Goal: Task Accomplishment & Management: Use online tool/utility

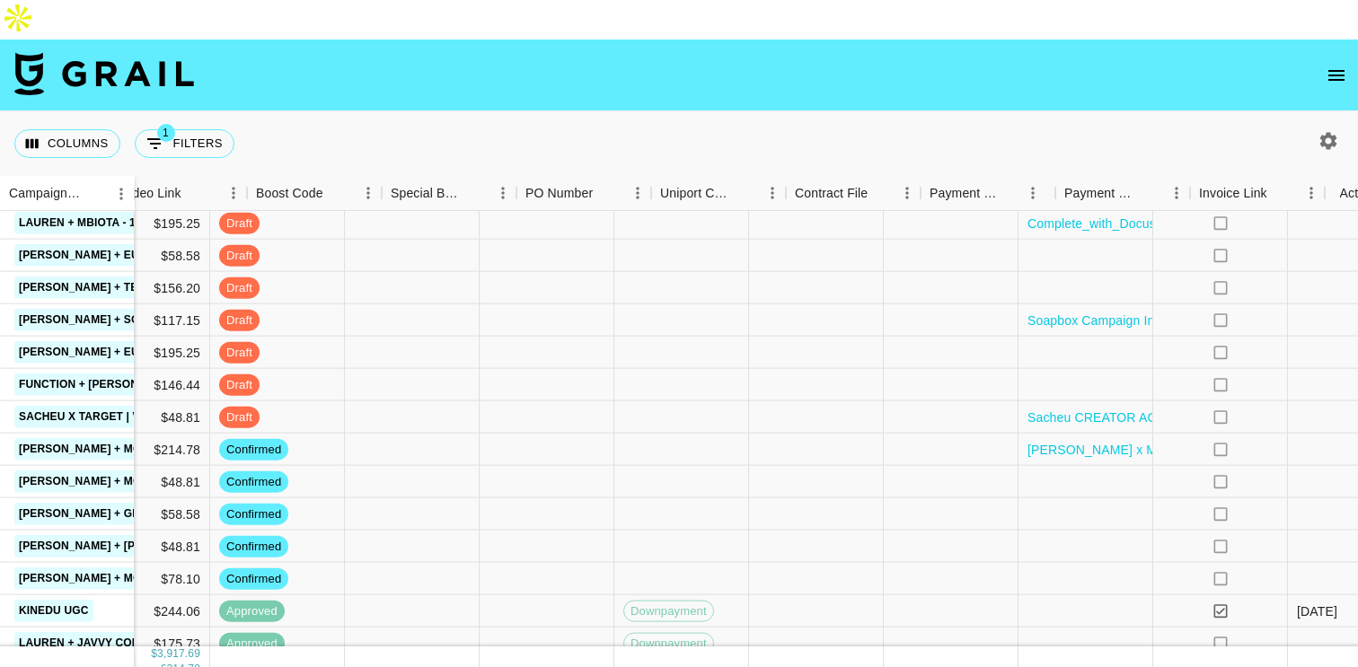
scroll to position [707, 1534]
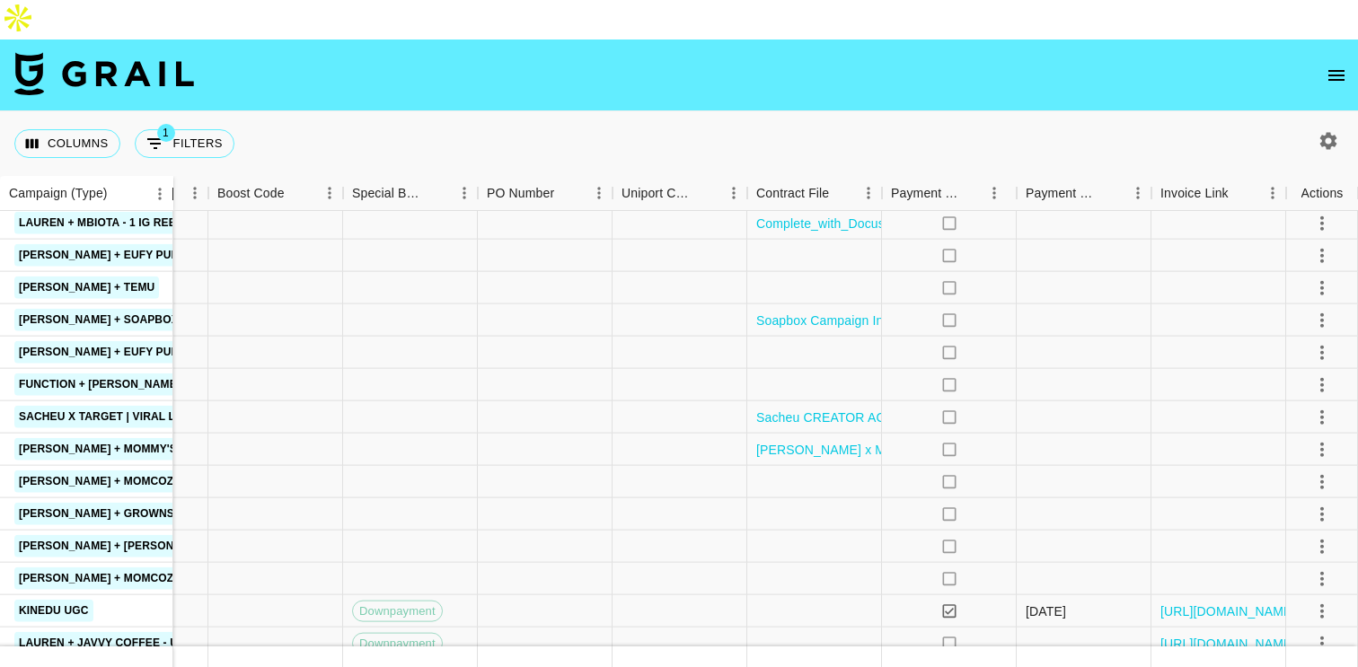
drag, startPoint x: 134, startPoint y: 144, endPoint x: 170, endPoint y: 146, distance: 36.0
click at [170, 176] on div "Campaign (Type)" at bounding box center [174, 193] width 22 height 35
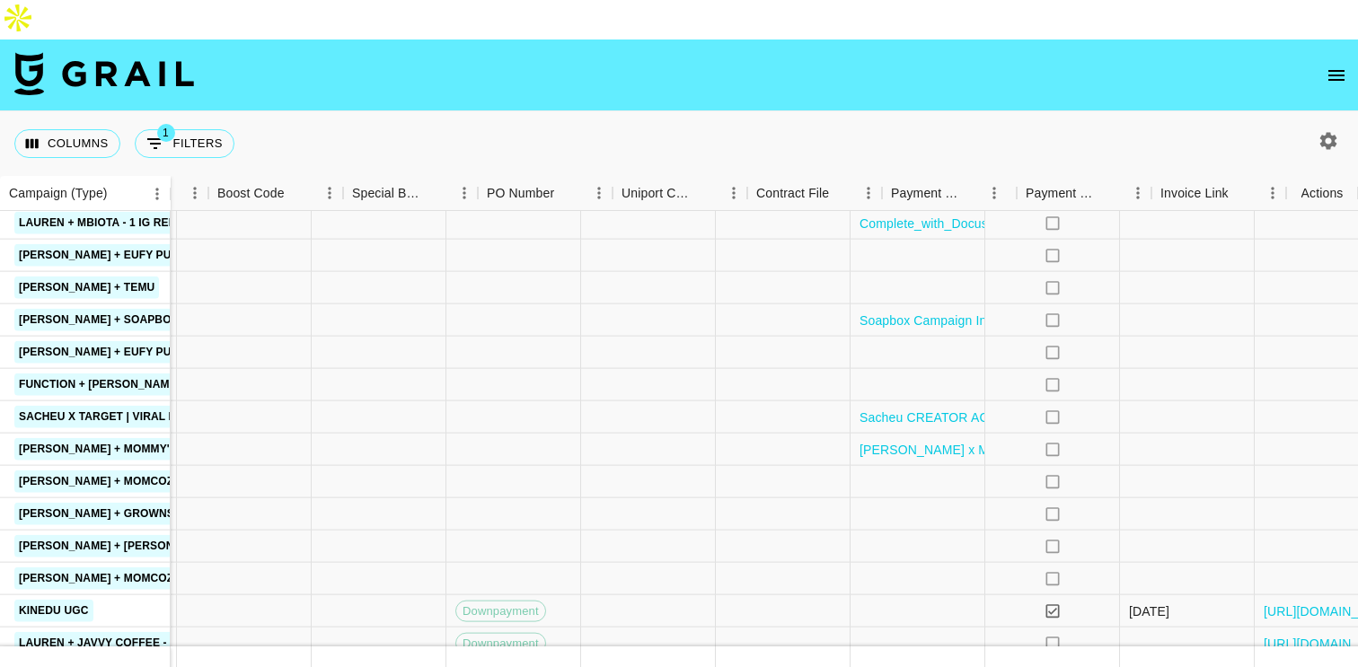
scroll to position [707, 1570]
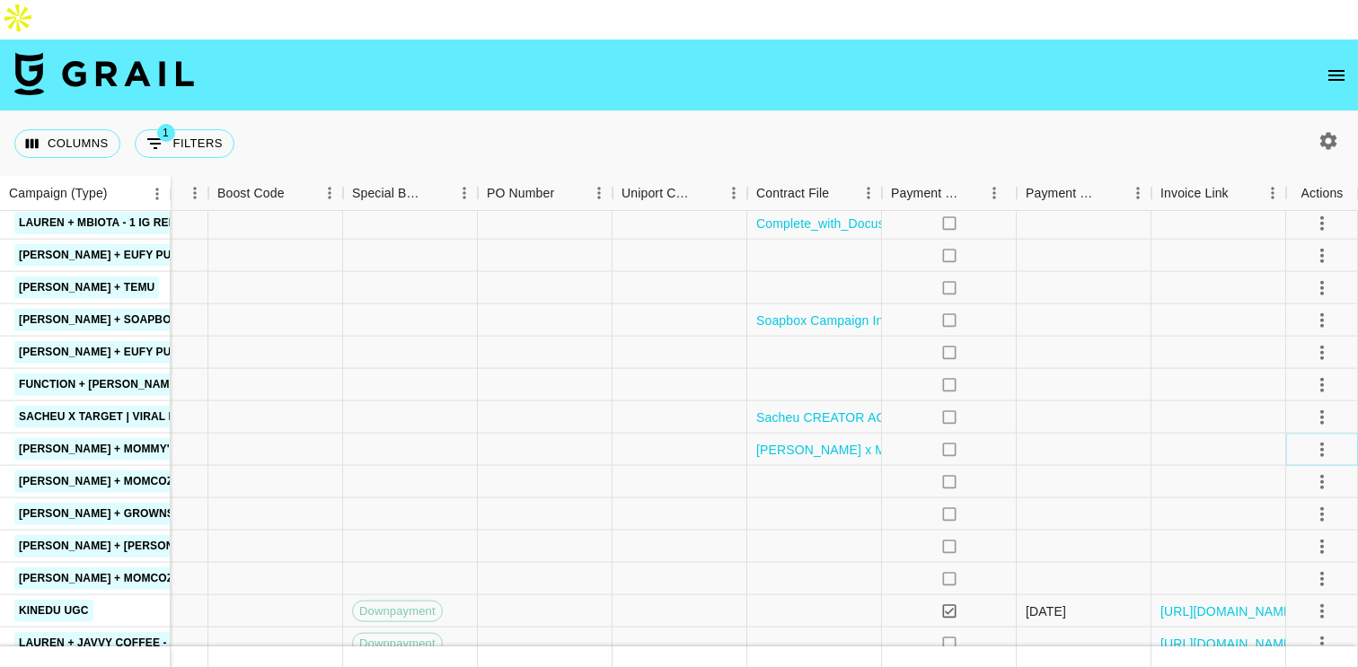
click at [1317, 438] on icon "select merge strategy" at bounding box center [1322, 449] width 22 height 22
click at [1284, 511] on li "Draft Created" at bounding box center [1299, 514] width 117 height 32
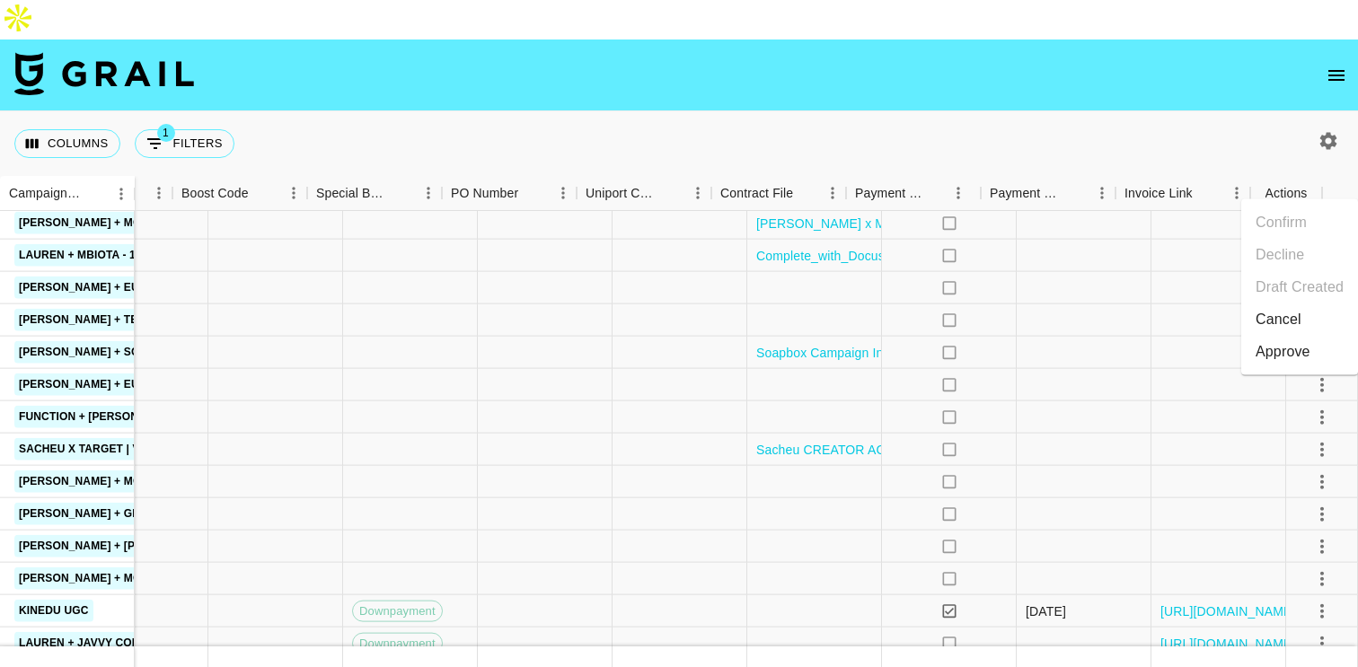
scroll to position [707, 1534]
click at [560, 466] on div at bounding box center [545, 482] width 135 height 32
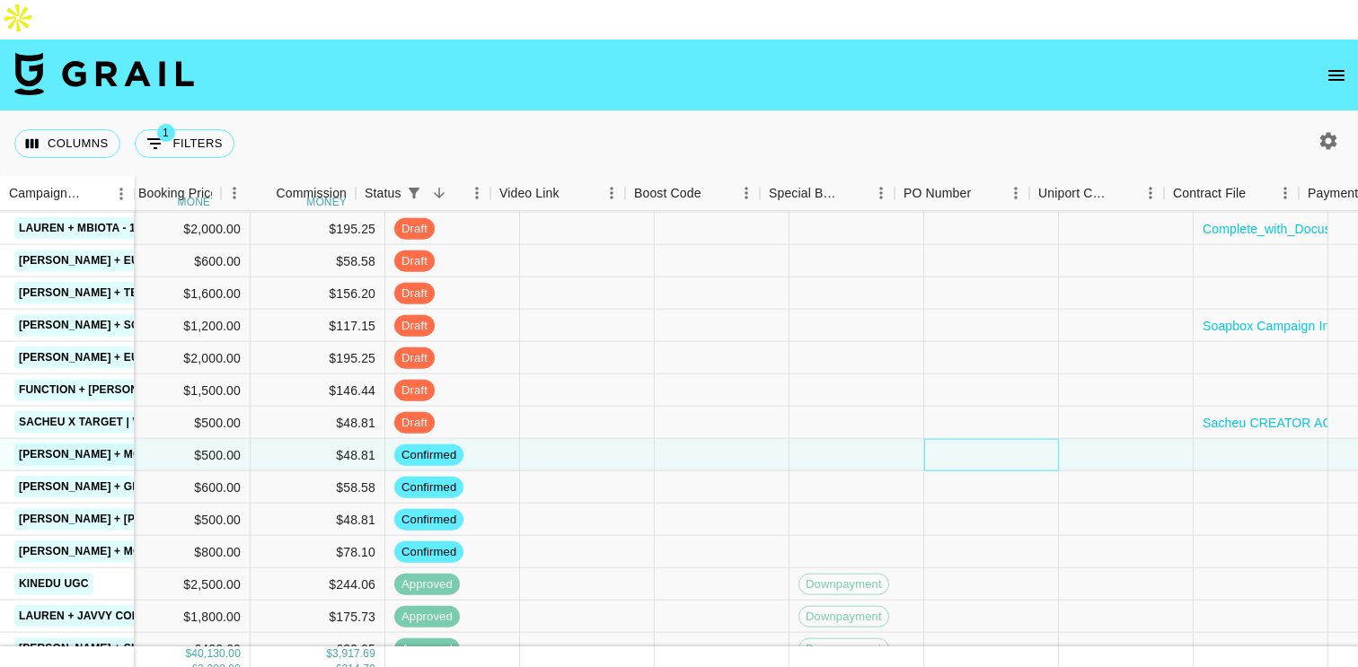
scroll to position [734, 1534]
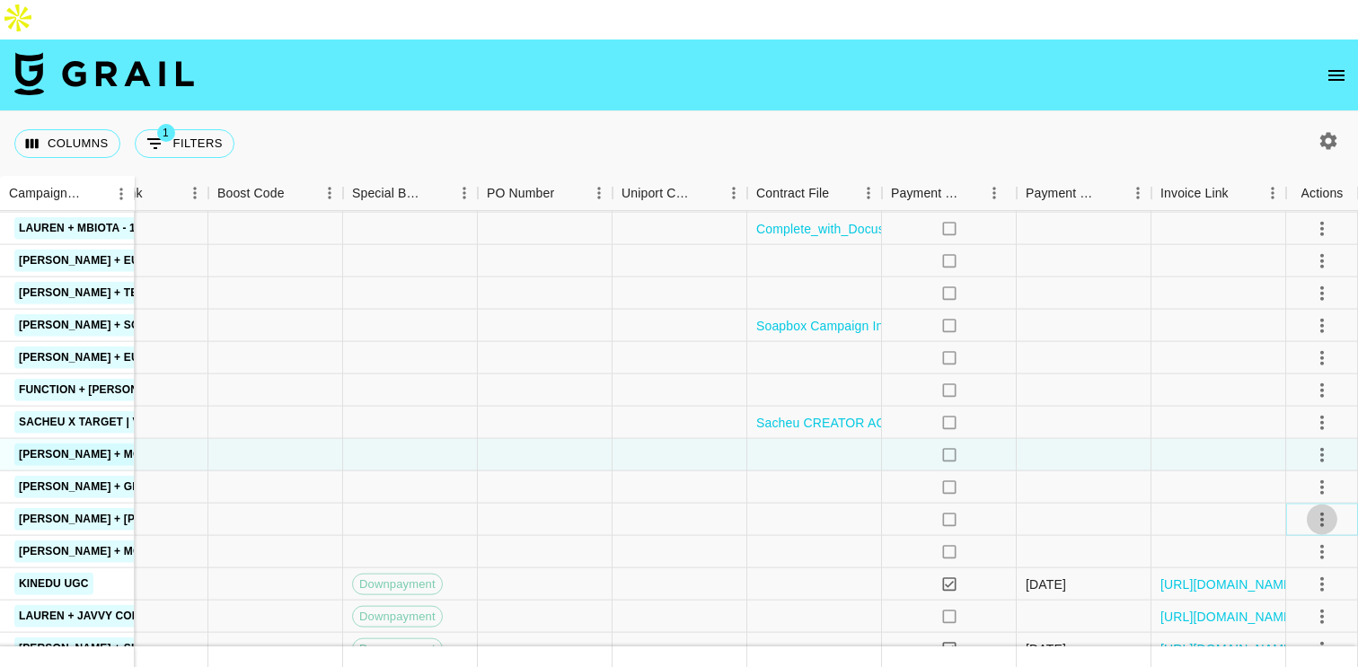
click at [1319, 508] on icon "select merge strategy" at bounding box center [1322, 519] width 22 height 22
click at [1282, 373] on li "Draft Created" at bounding box center [1299, 377] width 117 height 32
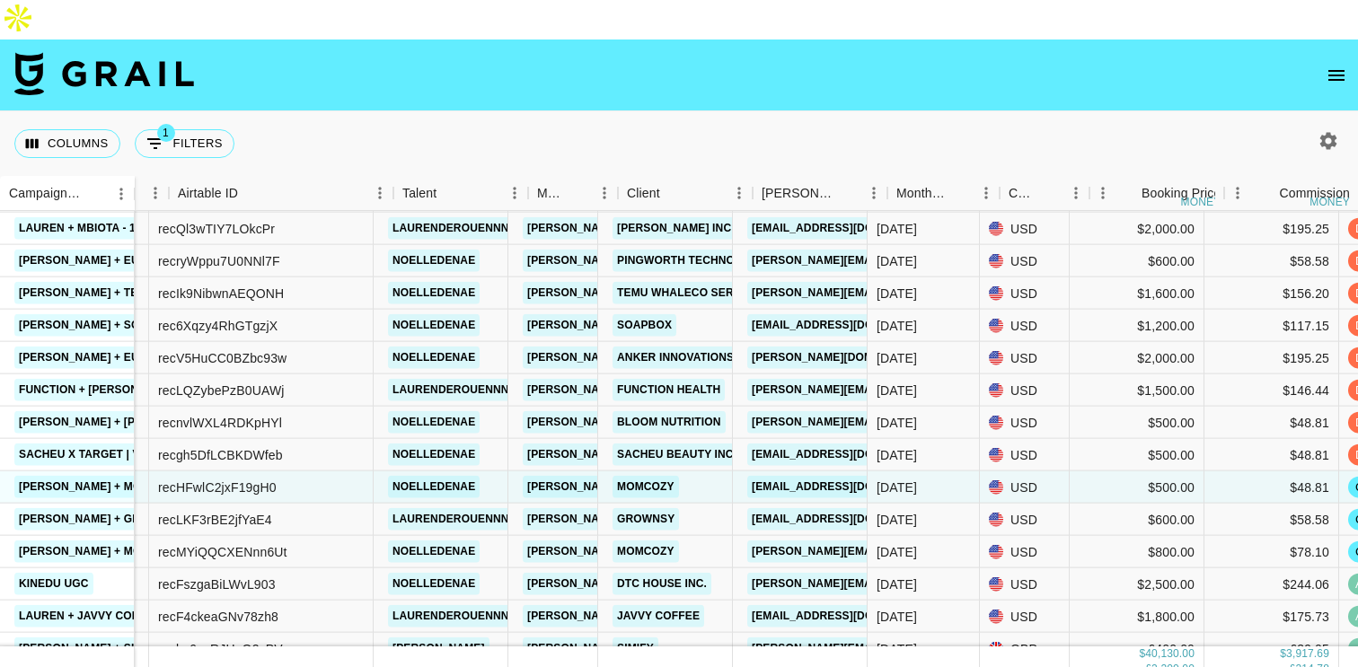
scroll to position [734, 0]
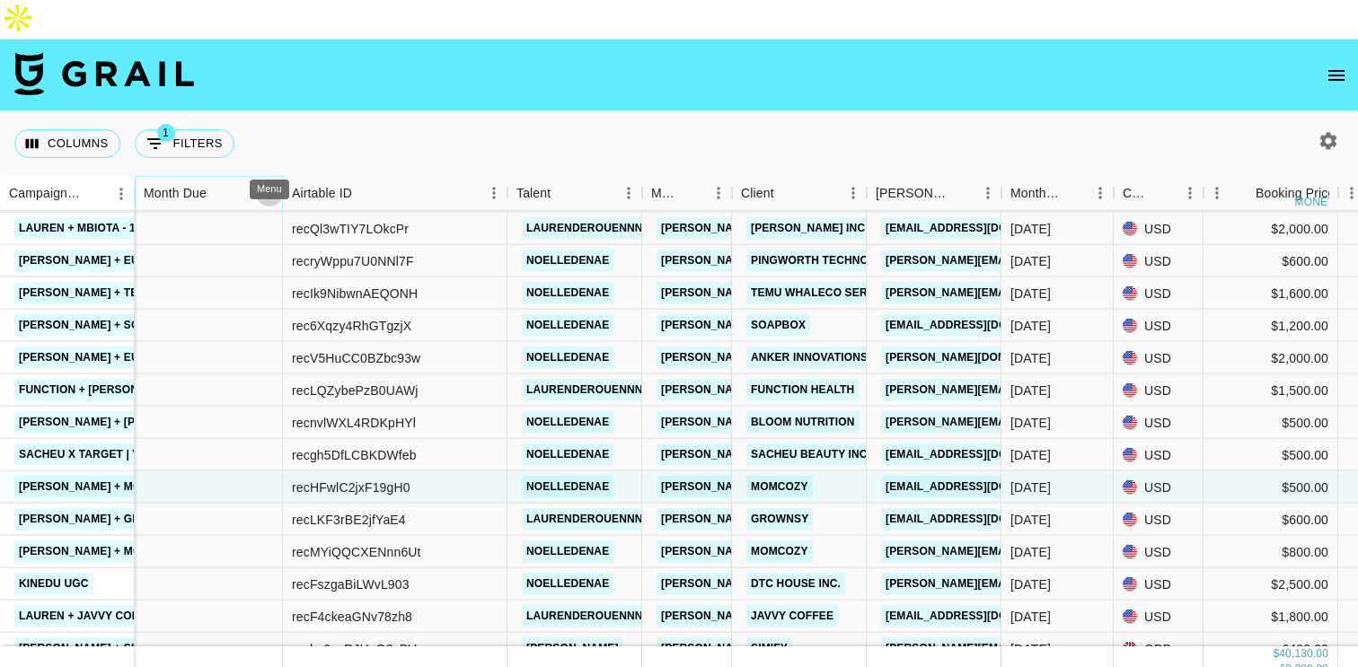
click at [266, 184] on icon "Menu" at bounding box center [269, 193] width 18 height 18
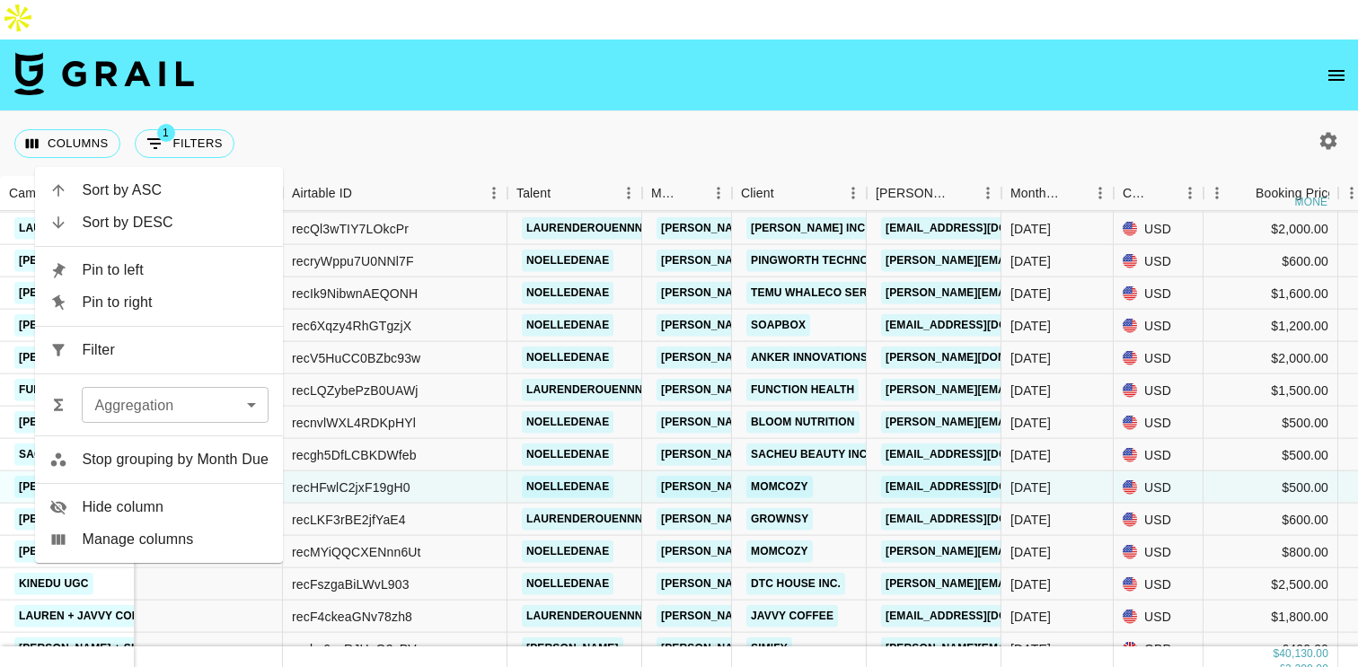
click at [202, 502] on span "Hide column" at bounding box center [175, 508] width 187 height 22
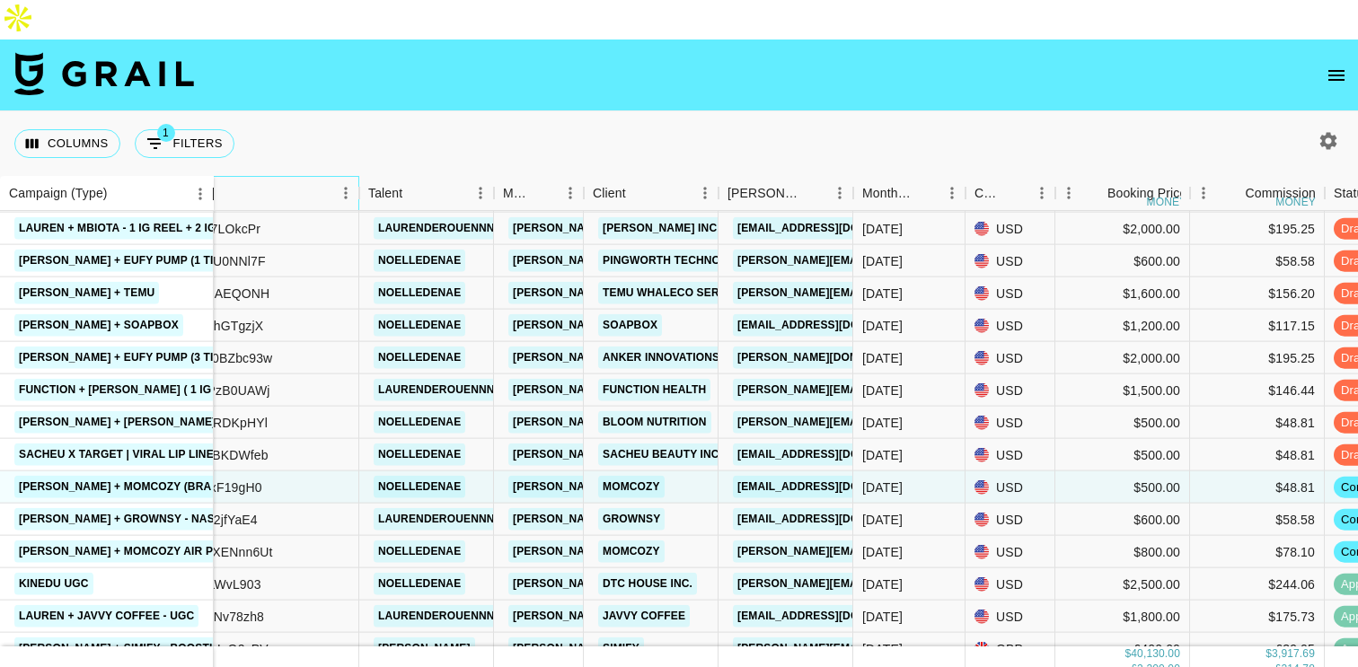
drag, startPoint x: 132, startPoint y: 146, endPoint x: 209, endPoint y: 159, distance: 78.4
click at [209, 176] on div "Campaign (Type)" at bounding box center [214, 193] width 22 height 35
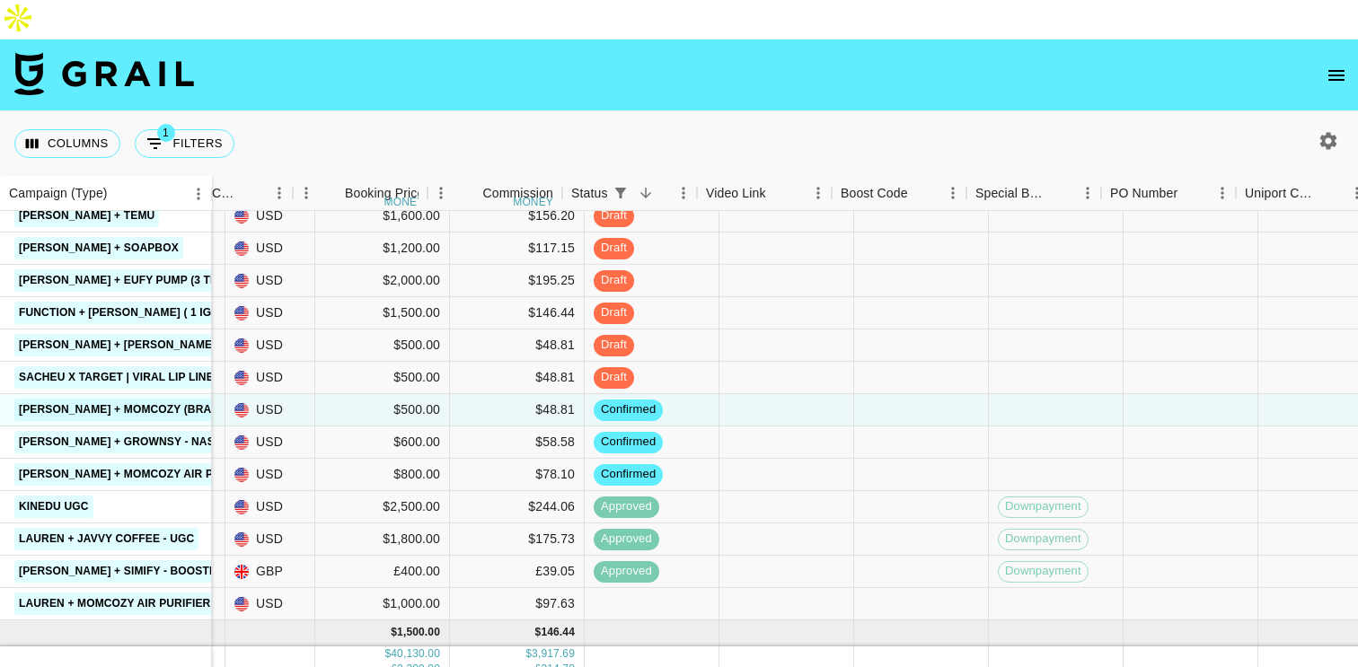
scroll to position [811, 840]
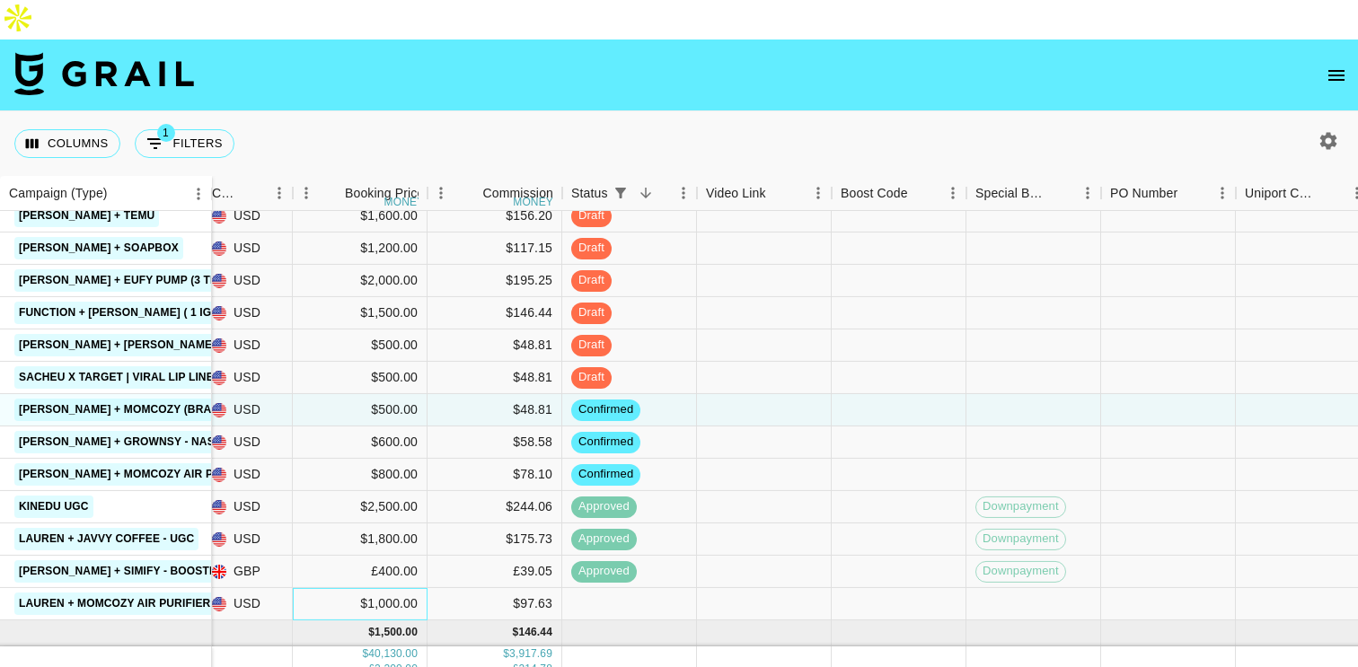
click at [375, 588] on div "$1,000.00" at bounding box center [360, 604] width 135 height 32
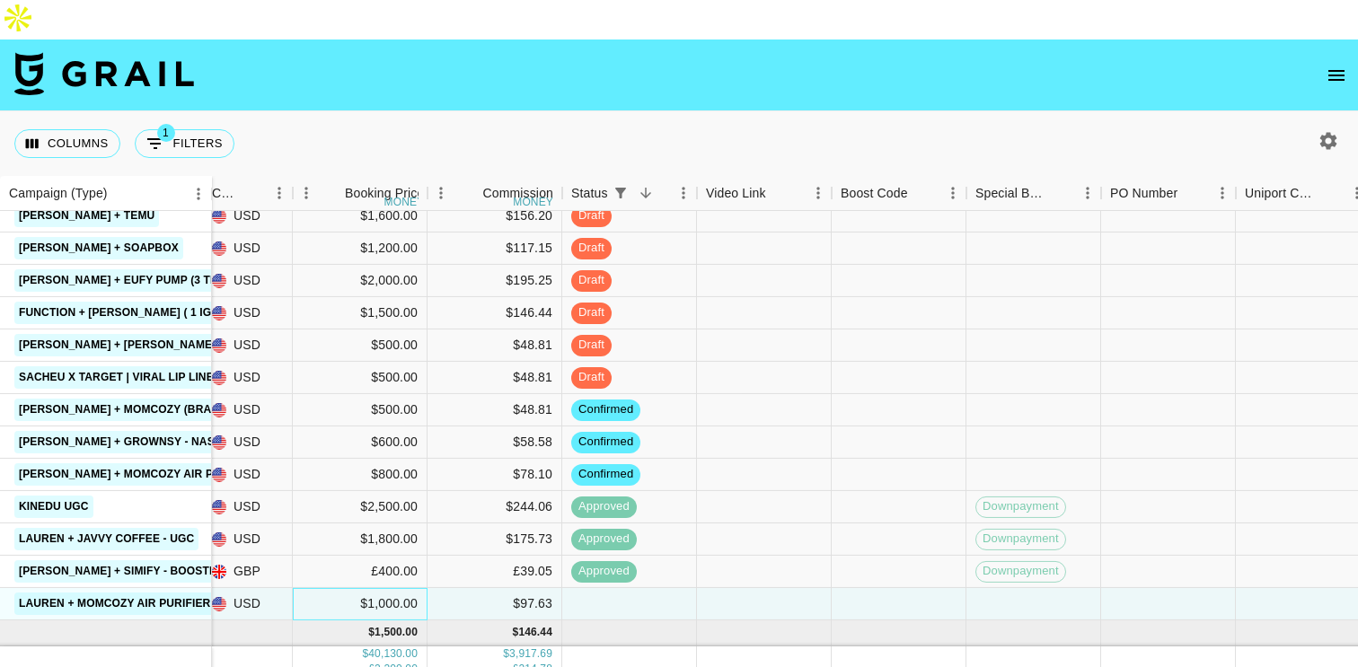
click at [384, 588] on div "$1,000.00" at bounding box center [360, 604] width 135 height 32
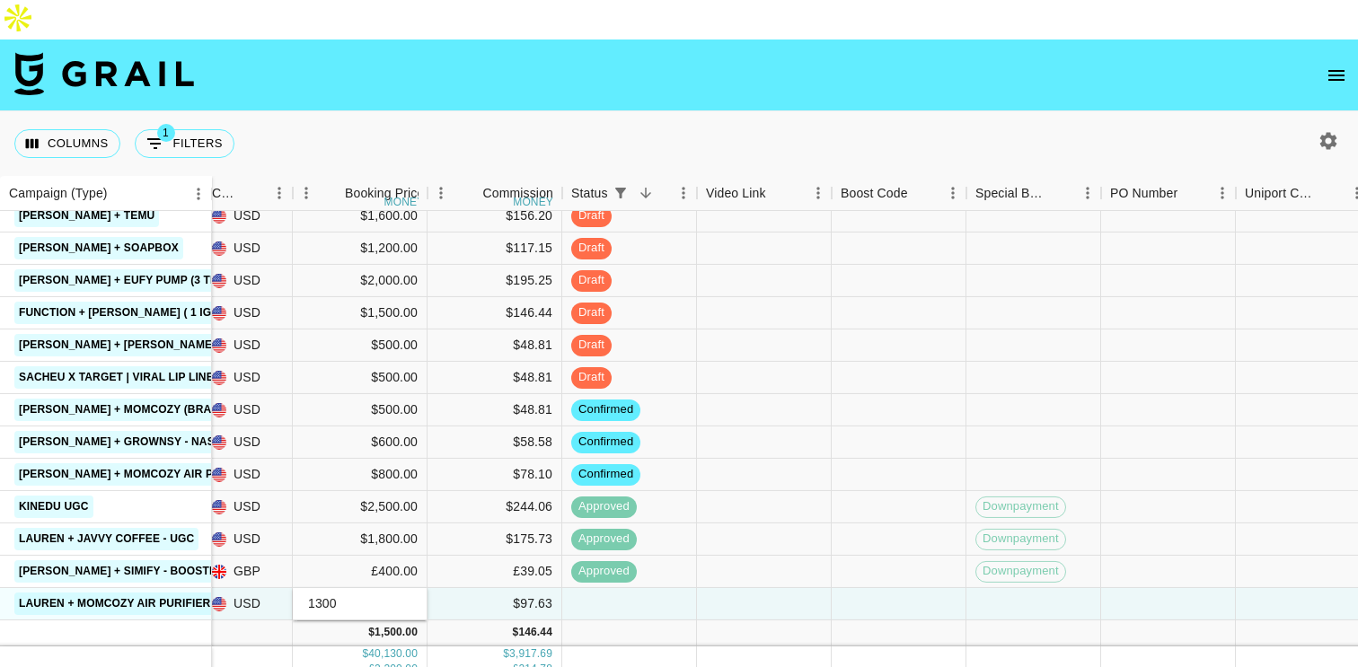
type input "1300"
click at [814, 588] on div at bounding box center [764, 604] width 135 height 32
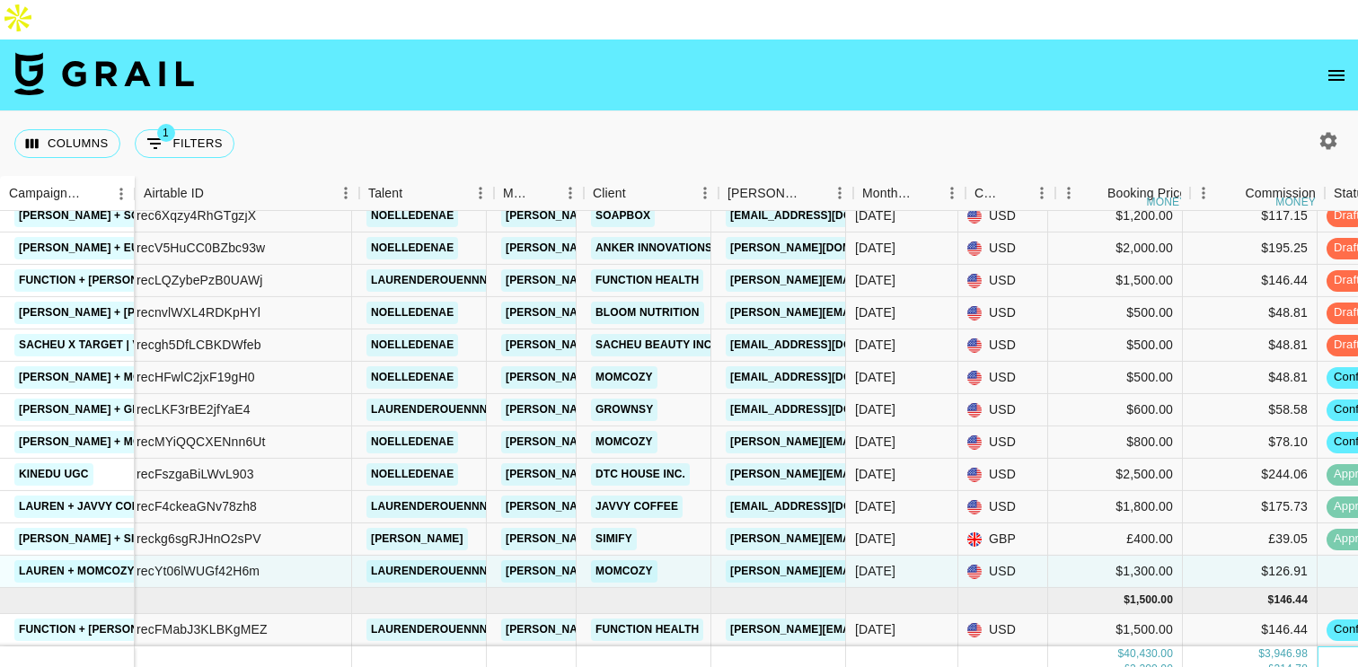
scroll to position [843, 0]
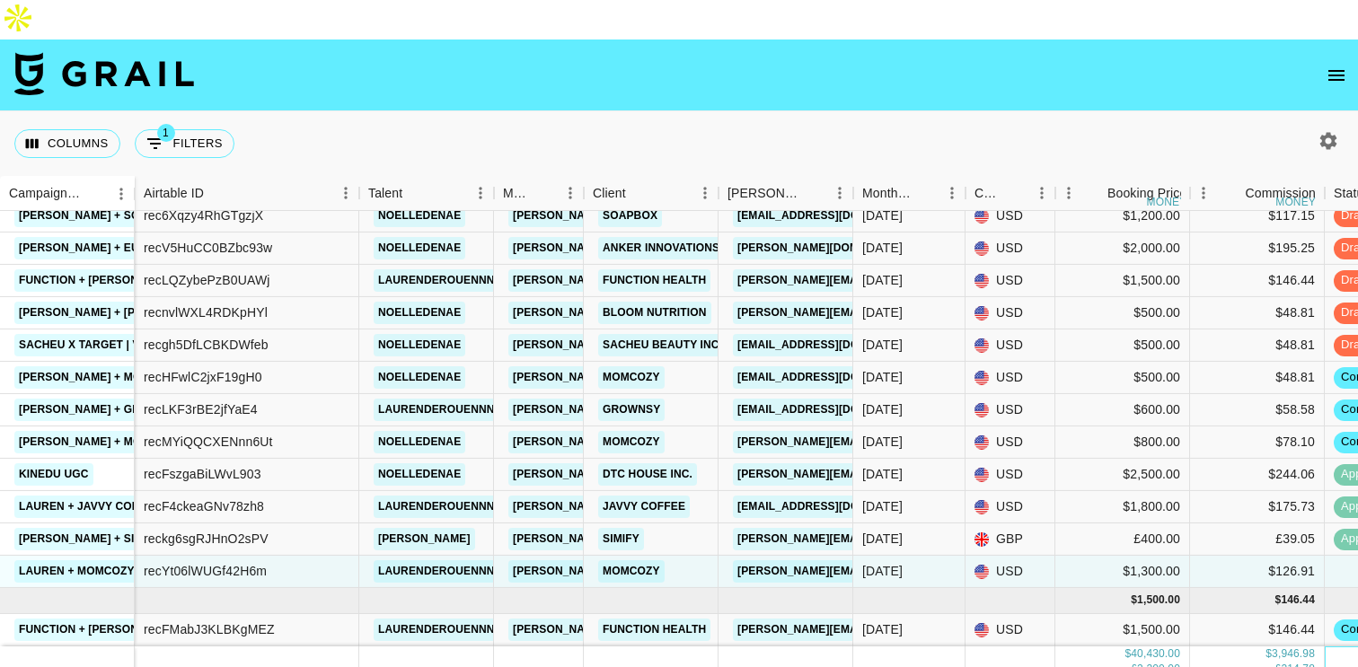
drag, startPoint x: 701, startPoint y: 634, endPoint x: 309, endPoint y: 667, distance: 393.0
click at [309, 666] on html "Columns 1 Filters + Booking Campaign (Type) Airtable ID Talent Manager Client […" at bounding box center [679, 353] width 1358 height 707
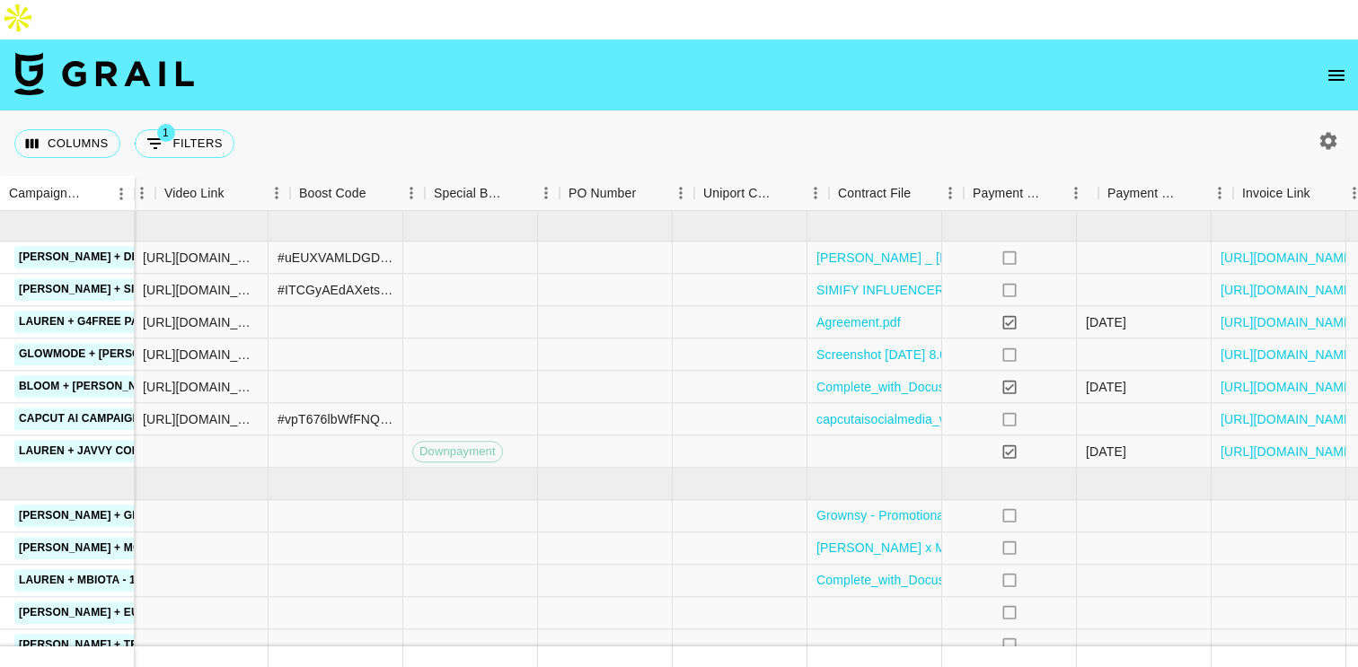
scroll to position [382, 1330]
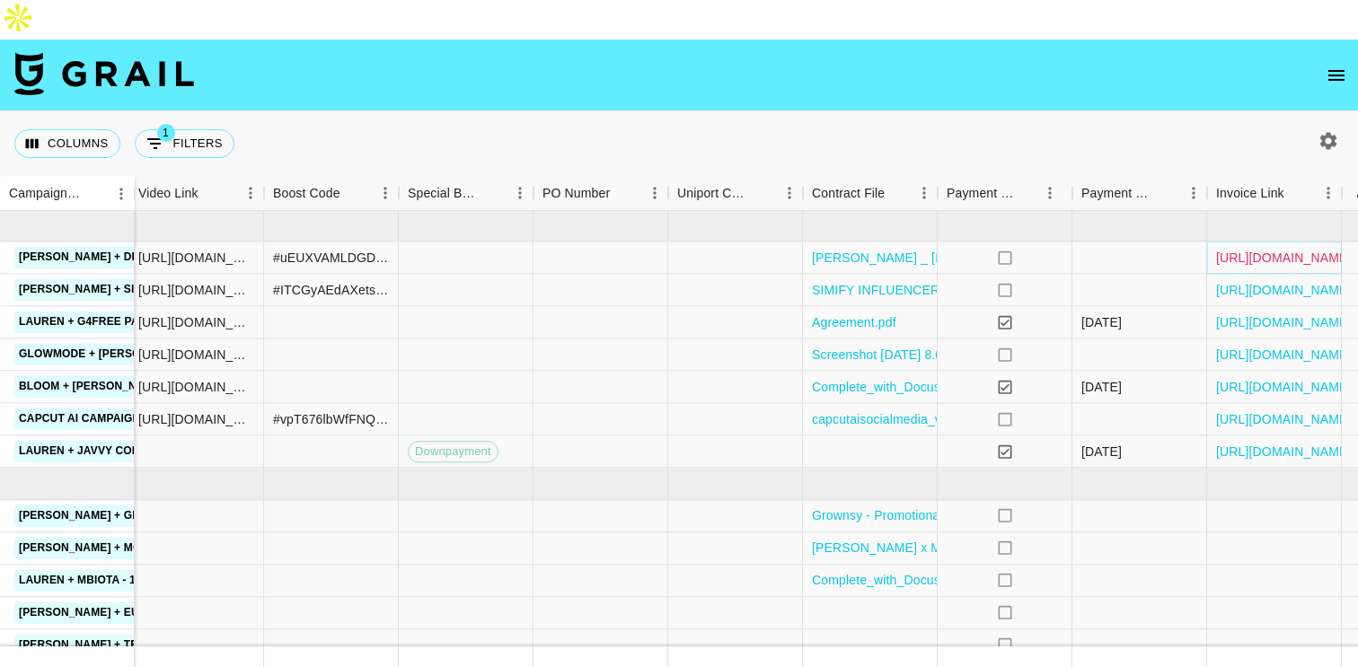
click at [1240, 249] on link "[URL][DOMAIN_NAME]" at bounding box center [1284, 258] width 136 height 18
